Goal: Find specific page/section: Find specific page/section

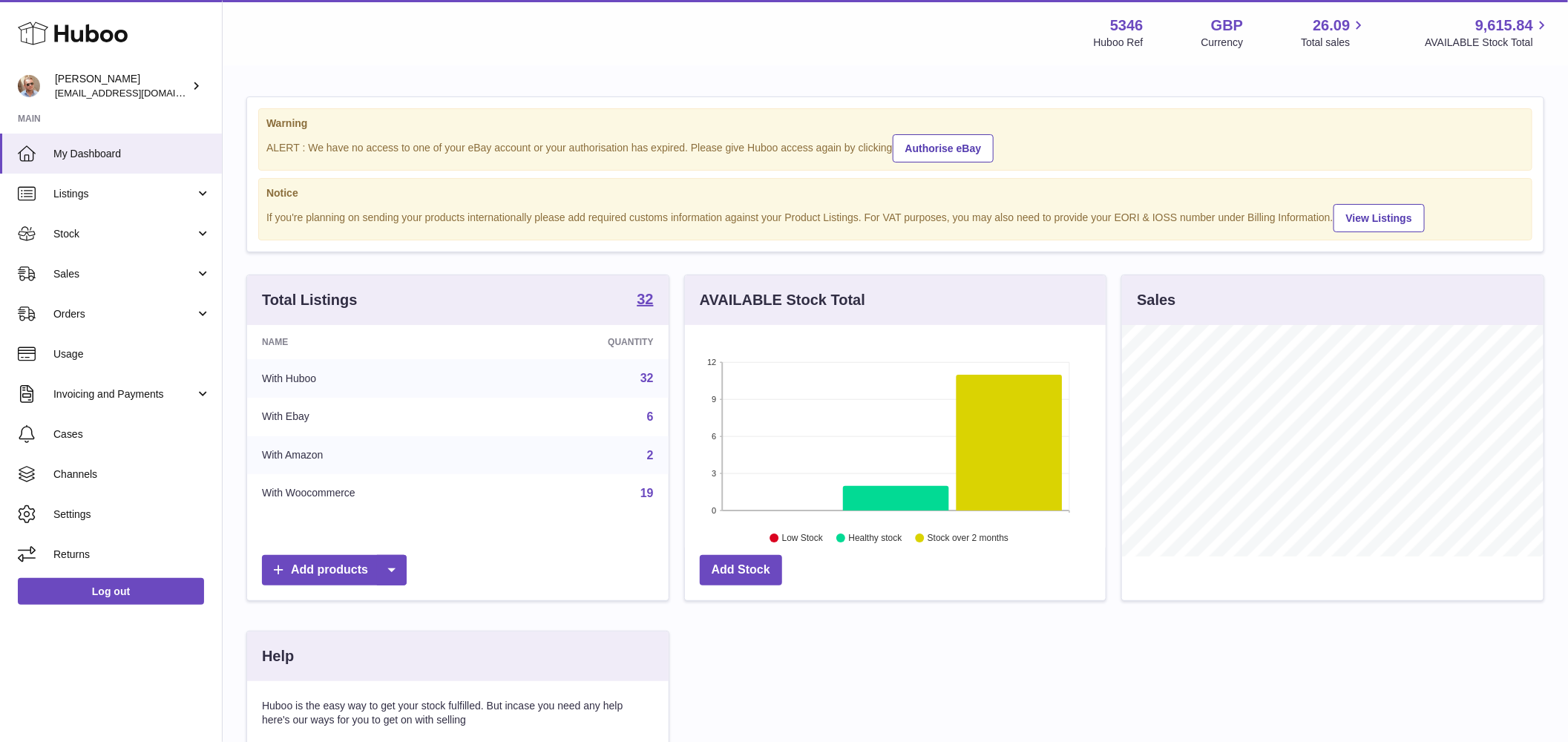
scroll to position [232, 421]
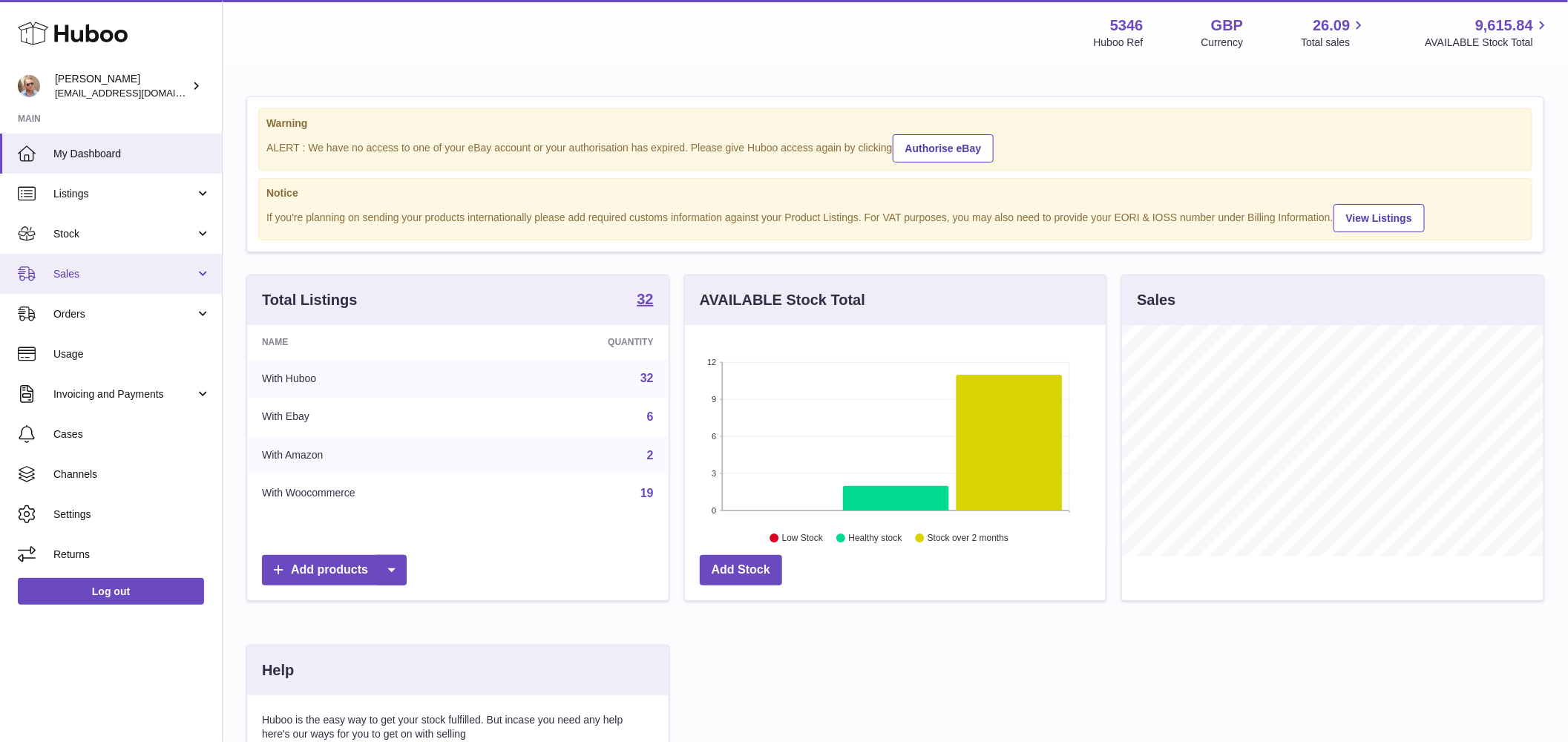
click at [100, 271] on span "Sales" at bounding box center [124, 274] width 142 height 14
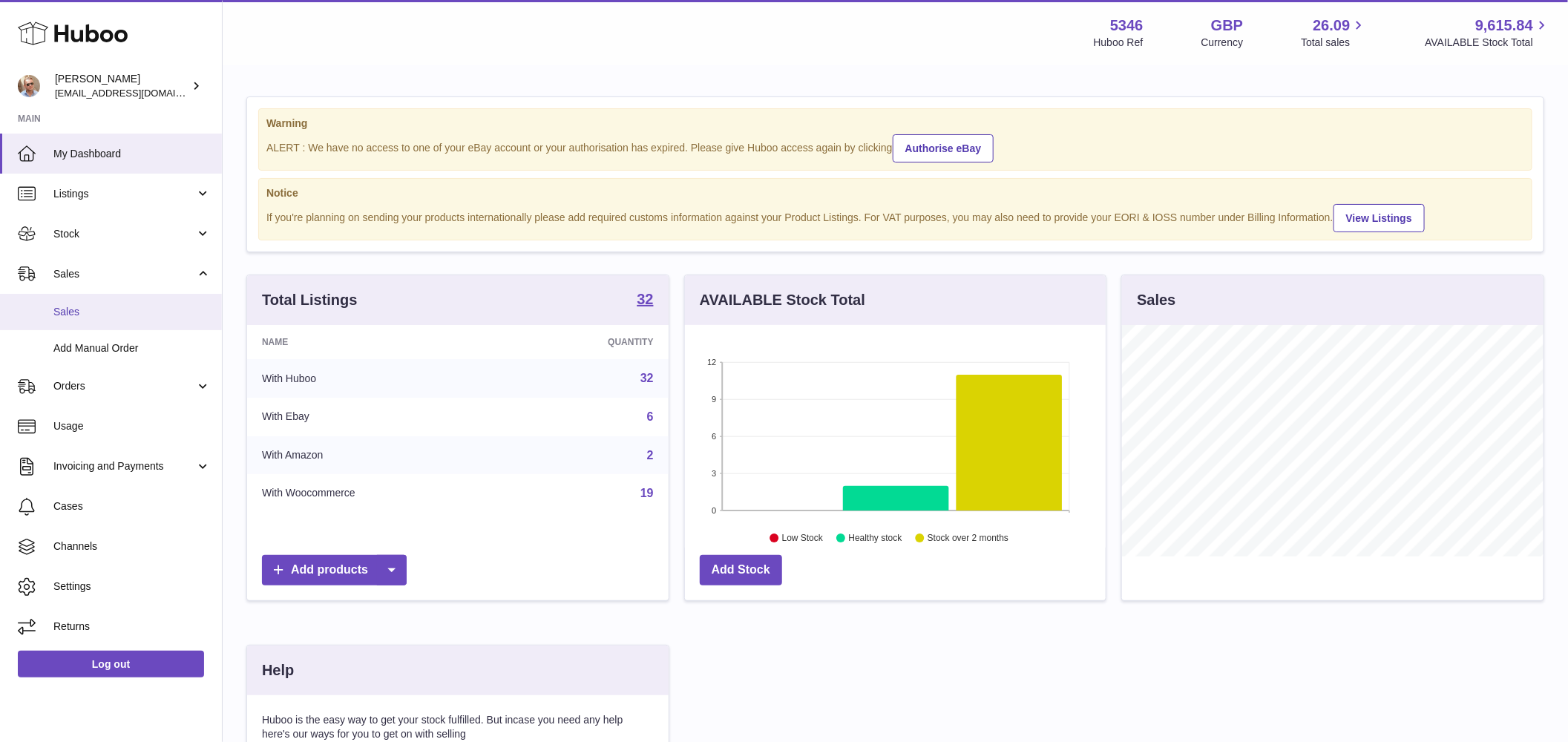
click at [127, 306] on span "Sales" at bounding box center [132, 312] width 158 height 14
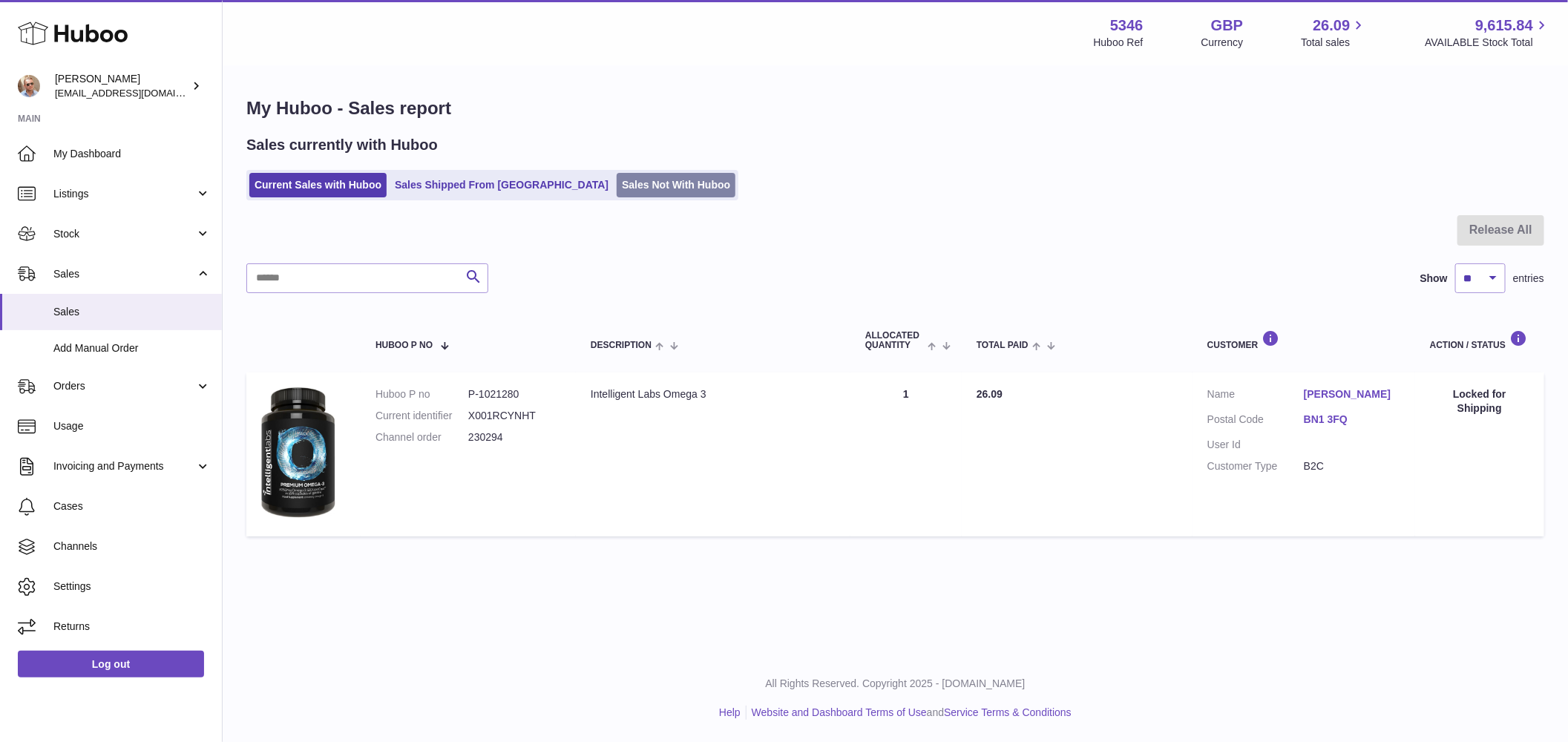
click at [617, 187] on link "Sales Not With Huboo" at bounding box center [676, 185] width 119 height 25
